Goal: Navigation & Orientation: Find specific page/section

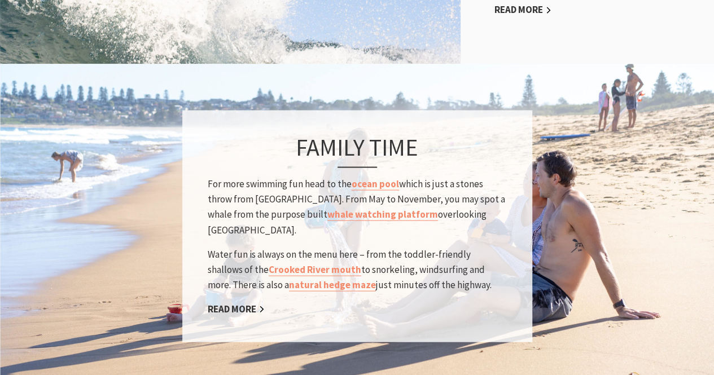
scroll to position [368, 728]
click at [242, 303] on link "Read More" at bounding box center [236, 309] width 57 height 13
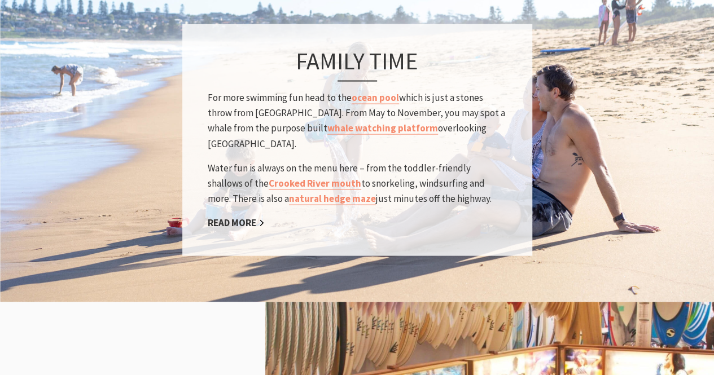
scroll to position [995, 0]
